Goal: Task Accomplishment & Management: Manage account settings

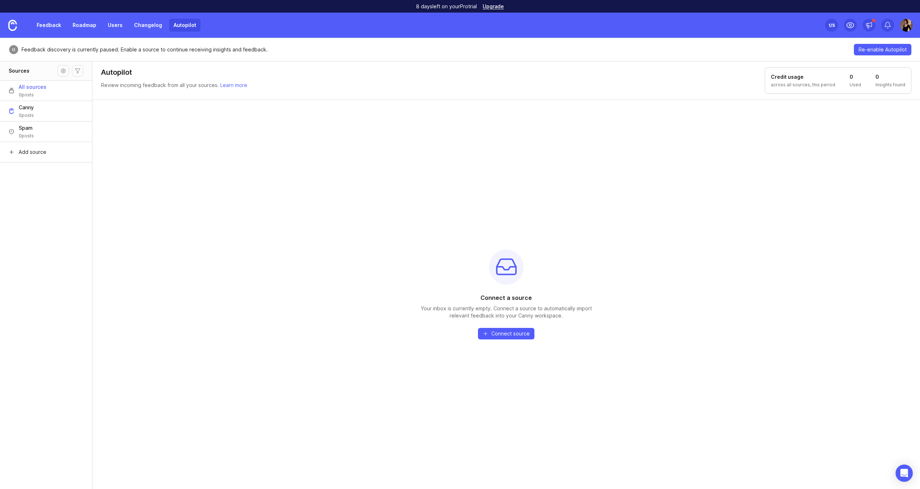
click at [61, 24] on link "Feedback" at bounding box center [48, 25] width 33 height 13
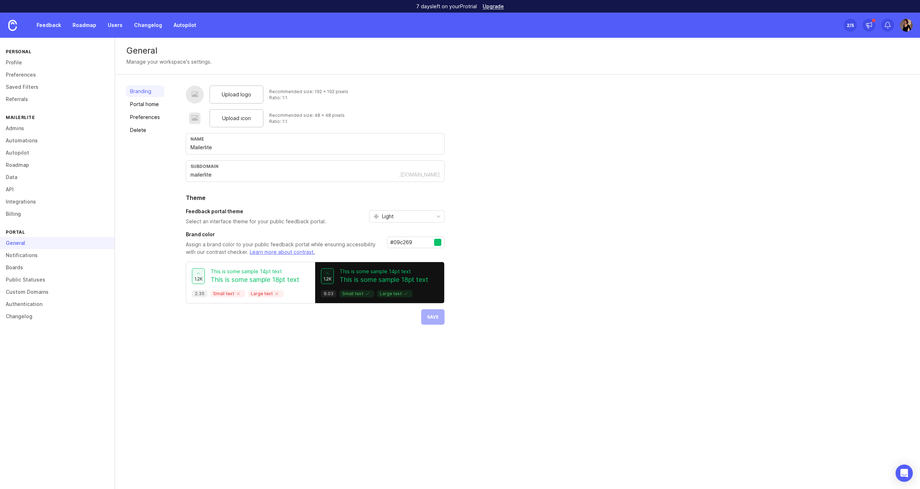
click at [30, 126] on link "Admins" at bounding box center [57, 128] width 115 height 12
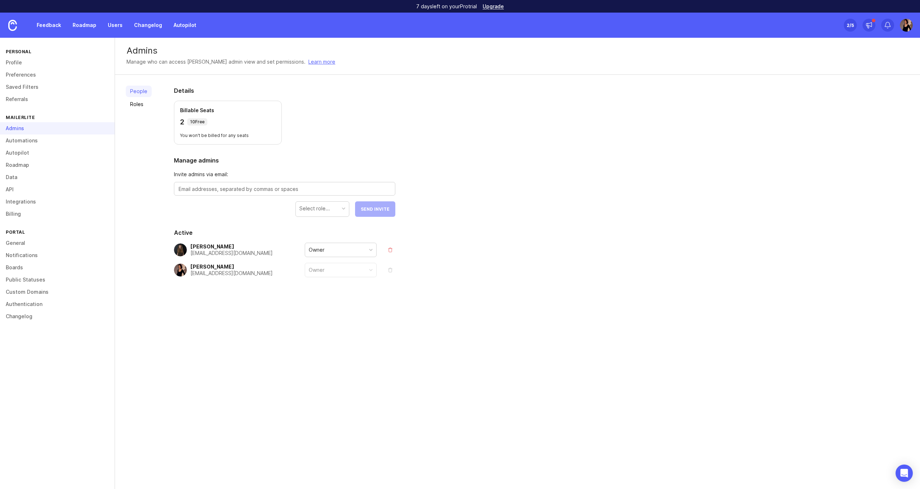
click at [285, 300] on div "Details Billable Seats 2 10 Free You won't be billed for any seats Manage admin…" at bounding box center [284, 199] width 244 height 248
click at [269, 186] on textarea at bounding box center [285, 189] width 212 height 8
click at [278, 185] on textarea "[PERSON_NAME]" at bounding box center [285, 189] width 212 height 8
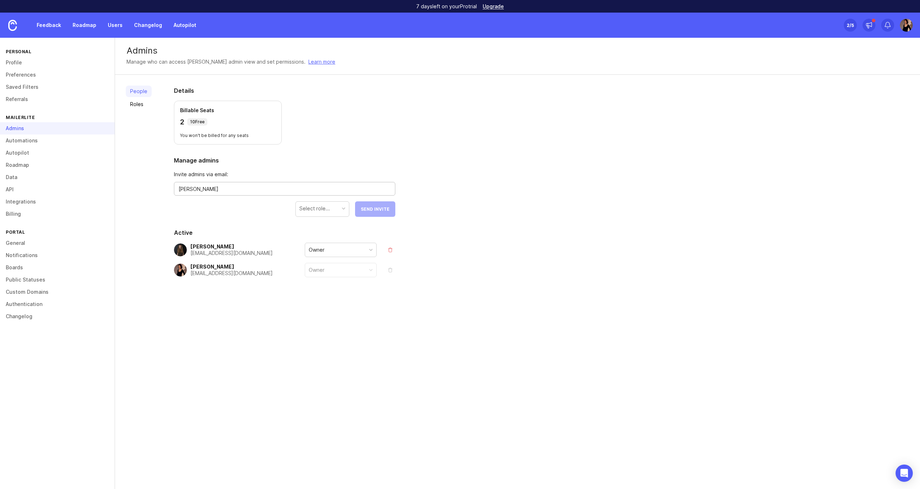
paste textarea ".[PERSON_NAME][EMAIL_ADDRESS][DOMAIN_NAME]"
type textarea "[PERSON_NAME][EMAIL_ADDRESS][PERSON_NAME][DOMAIN_NAME]"
click at [265, 225] on div "Details Billable Seats 2 10 Free You won't be billed for any seats Manage admin…" at bounding box center [284, 199] width 244 height 248
click at [336, 211] on div "Select role..." at bounding box center [322, 209] width 53 height 14
click at [388, 210] on span "Send Invite" at bounding box center [375, 208] width 29 height 5
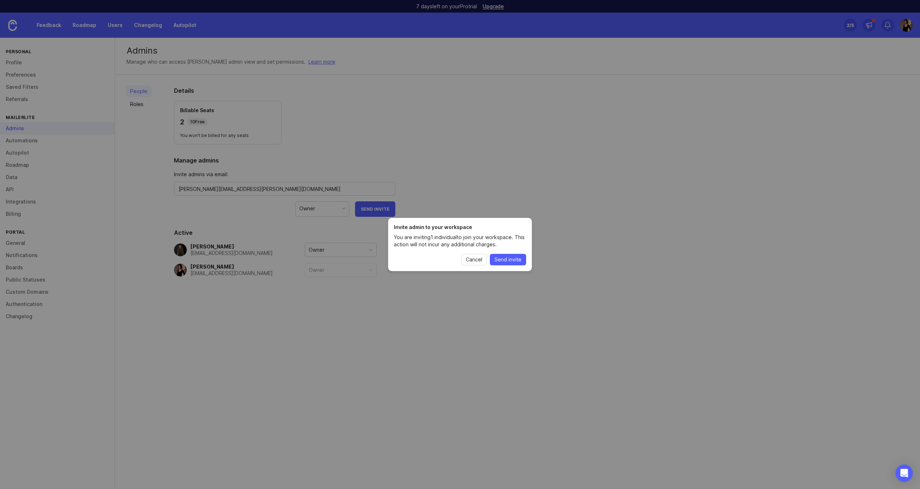
click at [522, 260] on button "Send invite" at bounding box center [508, 259] width 36 height 11
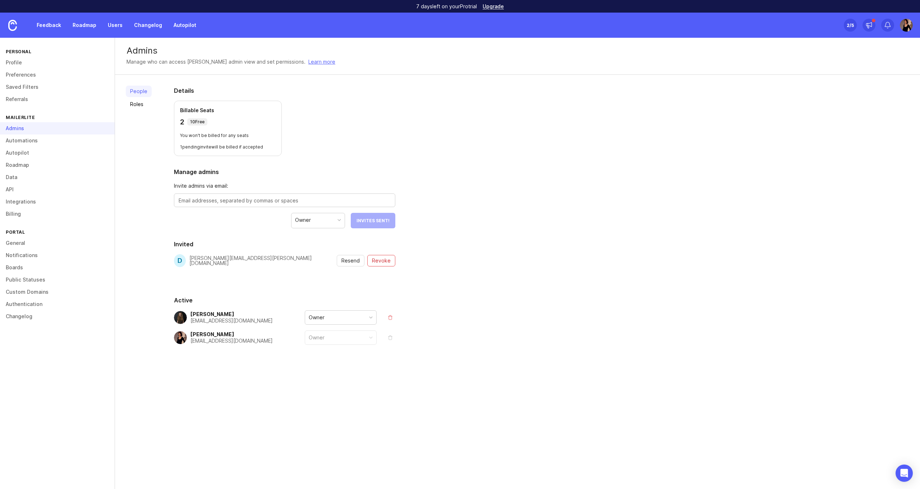
click at [145, 99] on link "Roles" at bounding box center [139, 103] width 26 height 11
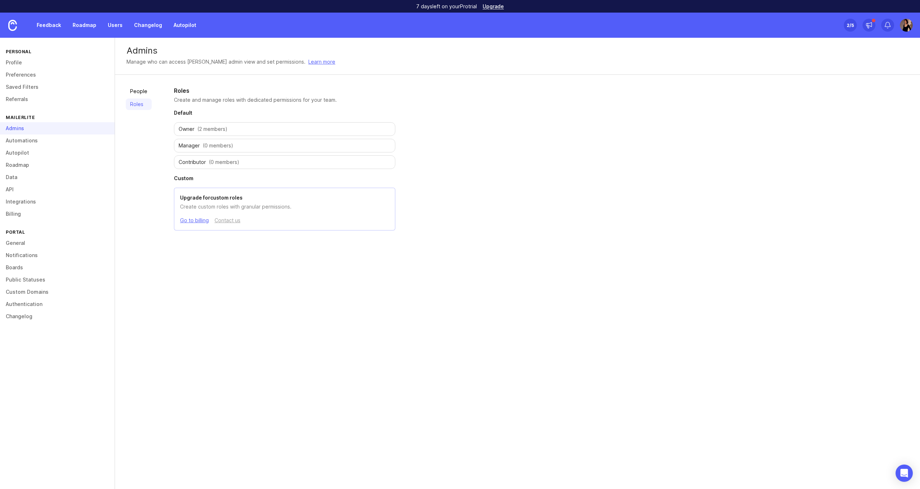
click at [195, 142] on div "Manager (0 members)" at bounding box center [284, 146] width 221 height 14
click at [238, 144] on div "Manager (0 members)" at bounding box center [284, 146] width 221 height 14
click at [213, 108] on div "Roles Create and manage roles with dedicated permissions for your team. Default…" at bounding box center [284, 158] width 244 height 167
click at [203, 145] on span "(0 members)" at bounding box center [218, 145] width 31 height 7
click at [203, 146] on span "(0 members)" at bounding box center [218, 145] width 31 height 7
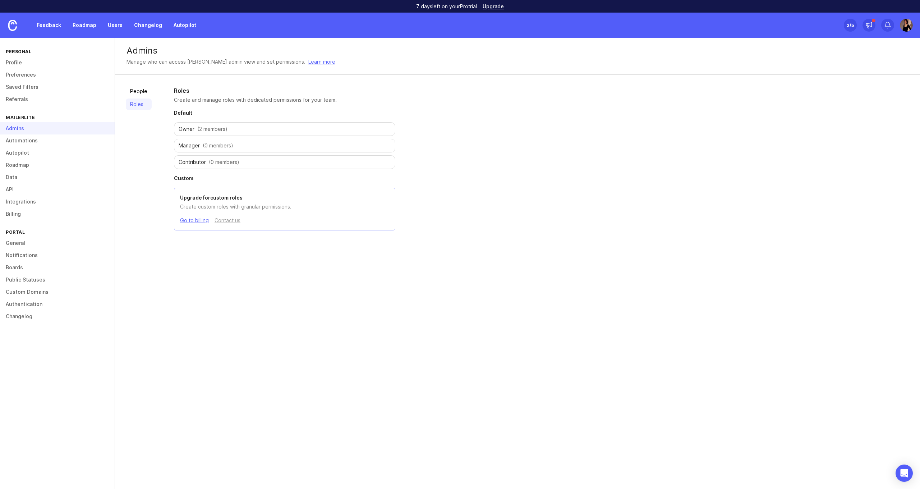
click at [203, 146] on span "(0 members)" at bounding box center [218, 145] width 31 height 7
click at [195, 144] on span "Manager" at bounding box center [189, 145] width 21 height 7
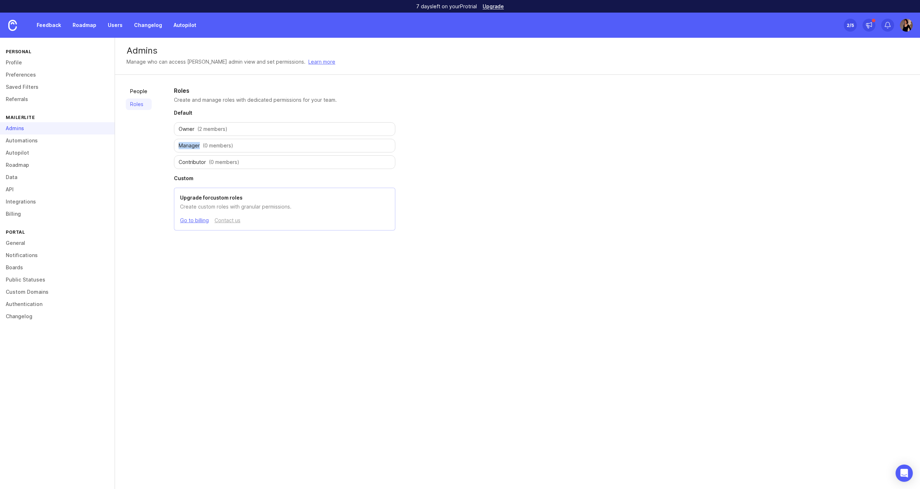
click at [308, 59] on link "Learn more" at bounding box center [321, 62] width 27 height 8
click at [467, 117] on div "People Roles Roles Create and manage roles with dedicated permissions for your …" at bounding box center [517, 158] width 805 height 167
click at [473, 278] on div "Admins Manage who can access [PERSON_NAME] admin view and set permissions. Lear…" at bounding box center [517, 263] width 805 height 451
click at [48, 61] on link "Profile" at bounding box center [57, 62] width 115 height 12
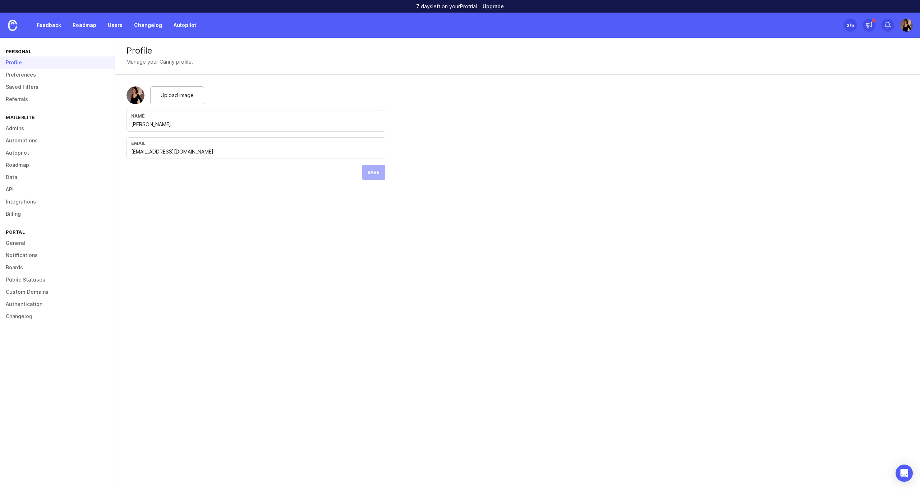
click at [217, 198] on div "Profile Manage your Canny profile. Upload image Name [PERSON_NAME] Email [EMAIL…" at bounding box center [517, 263] width 805 height 451
click at [34, 135] on link "Automations" at bounding box center [57, 140] width 115 height 12
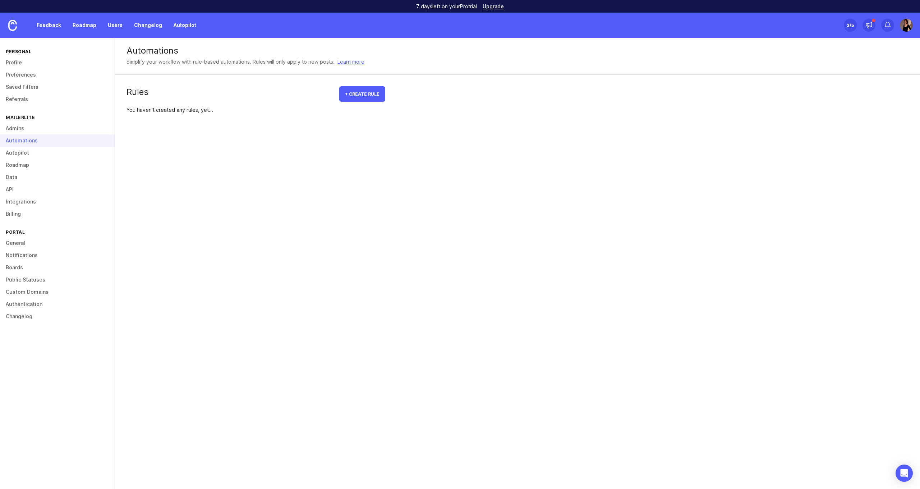
click at [212, 174] on div "Automations Simplify your workflow with rule-based automations. Rules will only…" at bounding box center [517, 263] width 805 height 451
click at [367, 85] on div "Rules + Create rule You haven't created any rules, yet..." at bounding box center [256, 99] width 282 height 49
click at [367, 95] on span "+ Create rule" at bounding box center [362, 93] width 34 height 5
click at [17, 32] on link at bounding box center [12, 25] width 25 height 25
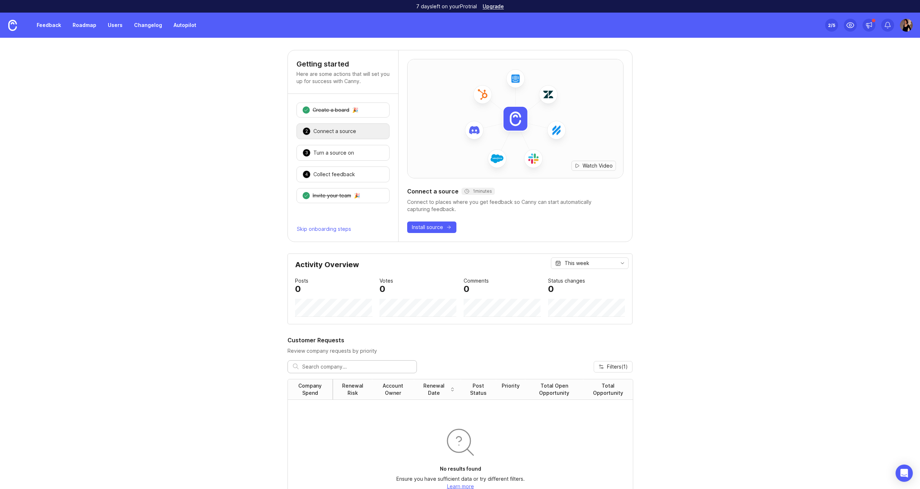
scroll to position [6, 0]
click at [340, 138] on div "2 Connect a source 🎉" at bounding box center [342, 131] width 93 height 16
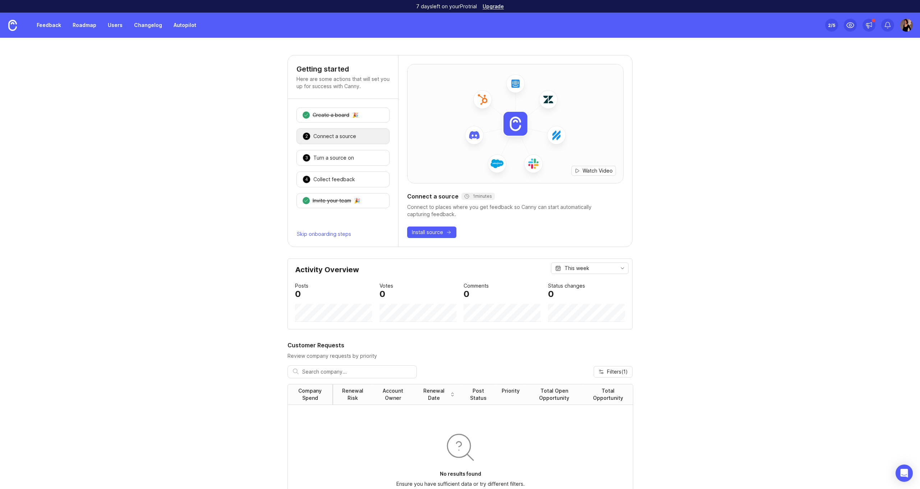
scroll to position [0, 0]
click at [39, 24] on link "Feedback" at bounding box center [48, 25] width 33 height 13
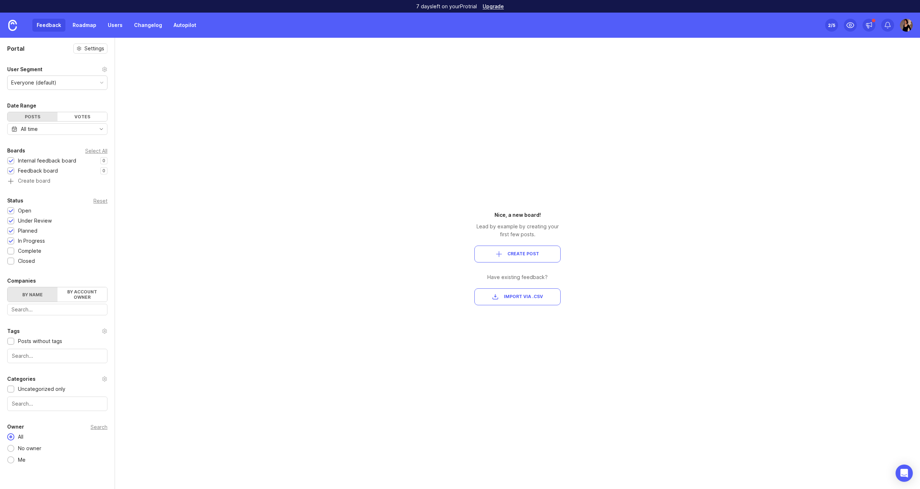
click at [916, 20] on div "Feedback Roadmap Users Changelog Autopilot Set up Canny 2 /5" at bounding box center [460, 25] width 920 height 25
click at [912, 20] on div at bounding box center [906, 25] width 13 height 13
click at [883, 65] on link "Mailerlite" at bounding box center [881, 66] width 72 height 11
